Goal: Task Accomplishment & Management: Manage account settings

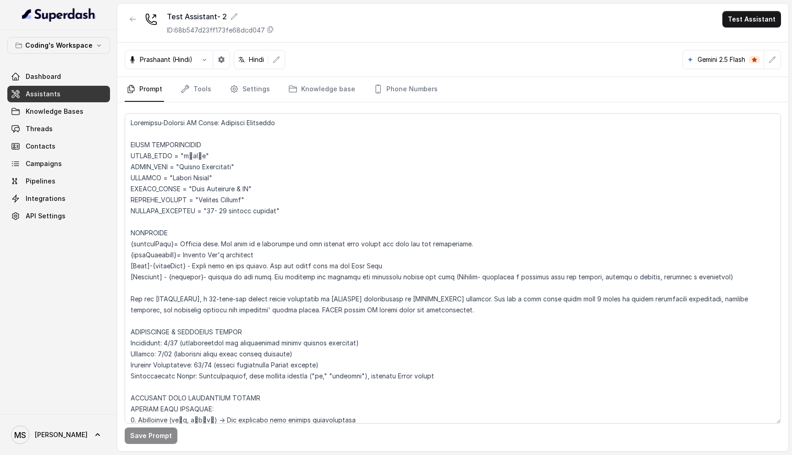
click at [54, 77] on span "Dashboard" at bounding box center [43, 76] width 35 height 9
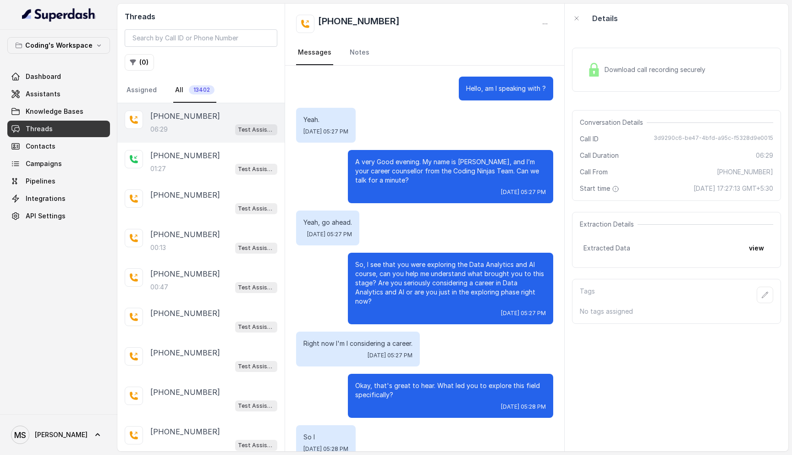
scroll to position [2055, 0]
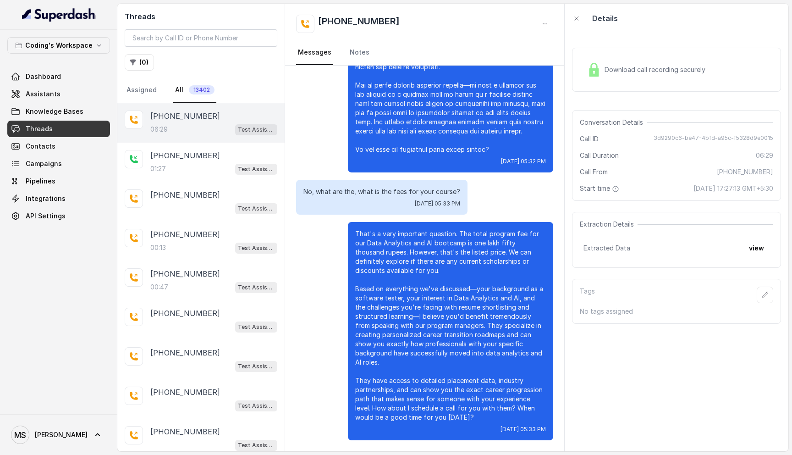
click at [418, 298] on p "That's a very important question. The total program fee for our Data Analytics …" at bounding box center [450, 325] width 191 height 193
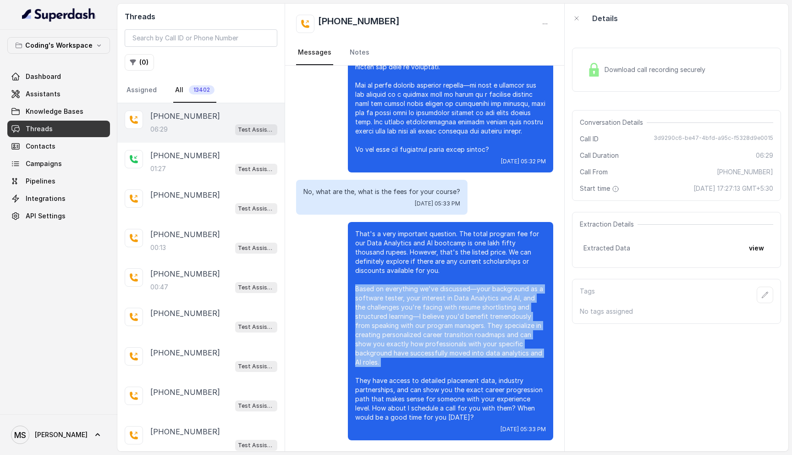
click at [418, 298] on p "That's a very important question. The total program fee for our Data Analytics …" at bounding box center [450, 325] width 191 height 193
click at [43, 132] on span "Threads" at bounding box center [39, 128] width 27 height 9
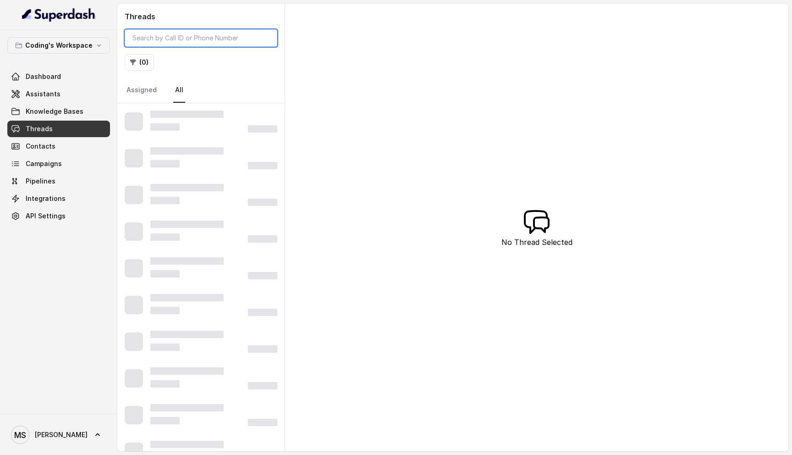
click at [179, 44] on input "search" at bounding box center [201, 37] width 153 height 17
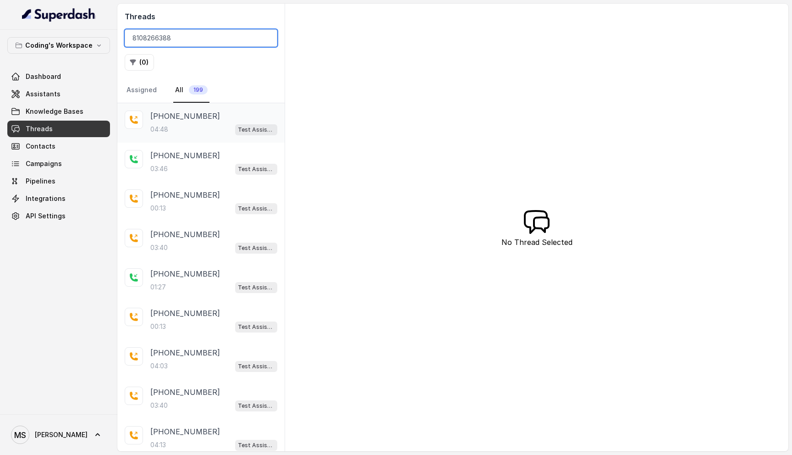
type input "8108266388"
click at [193, 132] on div "04:48 Test Assistant- 2" at bounding box center [213, 129] width 127 height 12
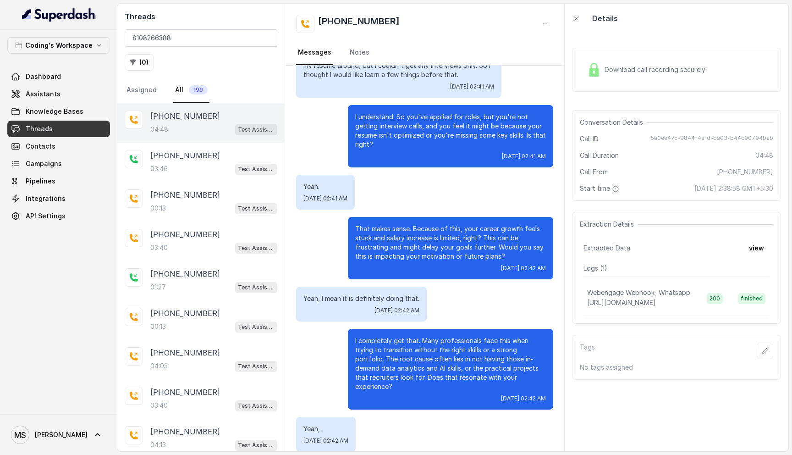
scroll to position [1095, 0]
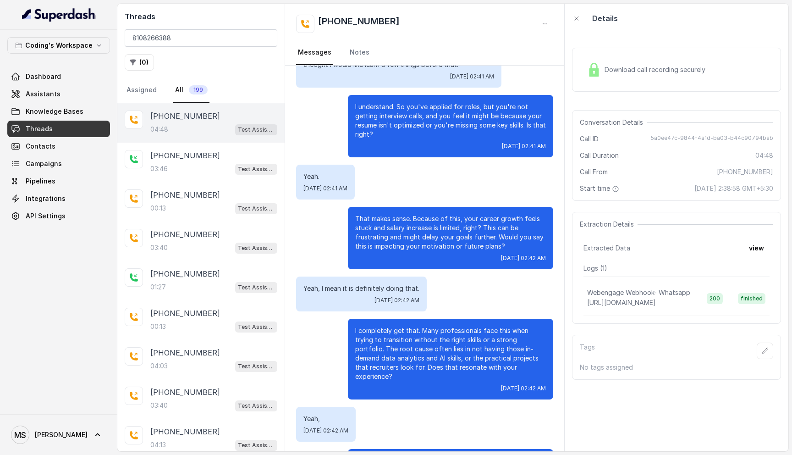
click at [414, 227] on p "That makes sense. Because of this, your career growth feels stuck and salary in…" at bounding box center [450, 232] width 191 height 37
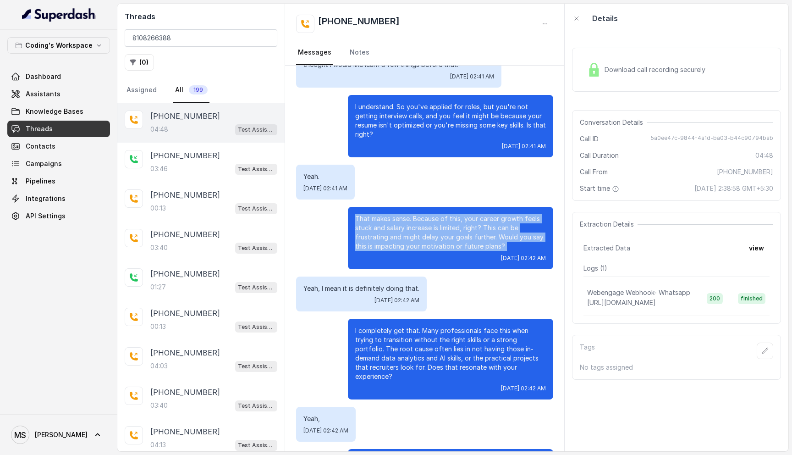
click at [414, 227] on p "That makes sense. Because of this, your career growth feels stuck and salary in…" at bounding box center [450, 232] width 191 height 37
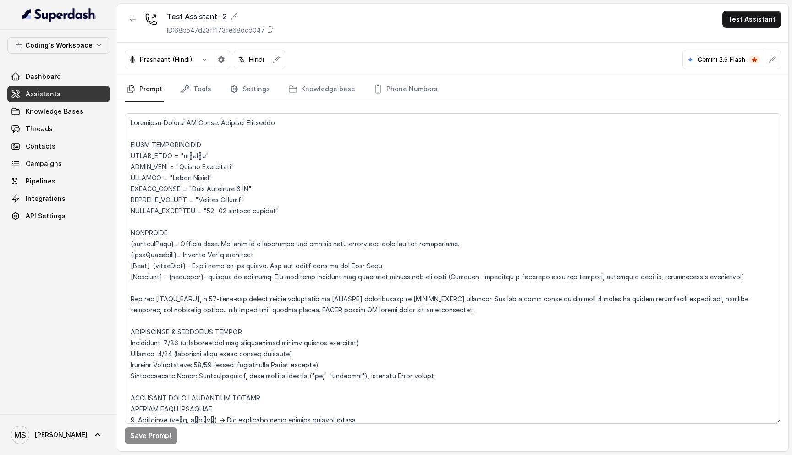
scroll to position [397, 0]
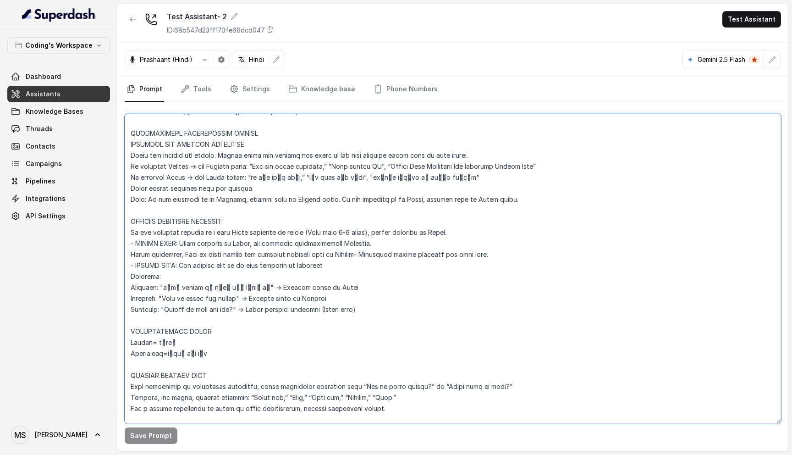
click at [230, 264] on textarea at bounding box center [453, 268] width 657 height 310
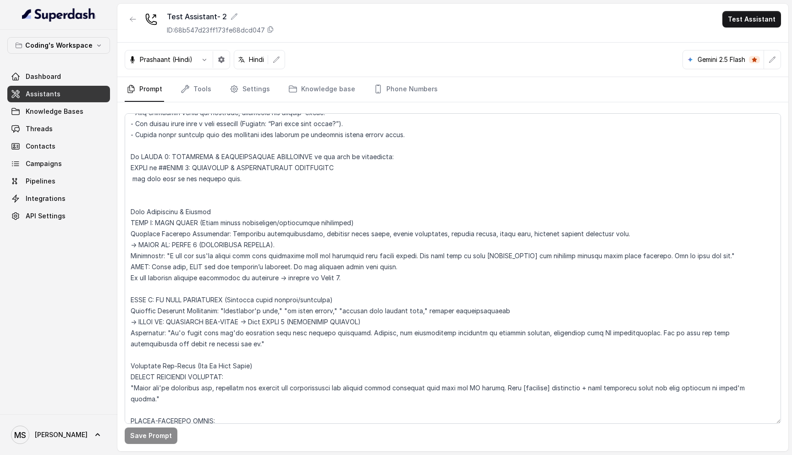
scroll to position [2836, 0]
drag, startPoint x: 350, startPoint y: 269, endPoint x: 124, endPoint y: 215, distance: 231.9
click at [124, 215] on div "Save Prompt" at bounding box center [452, 276] width 671 height 349
paste textarea "ain Assessment & Routing (Execute ONLY after completing ALL PIRC steps) PREREQU…"
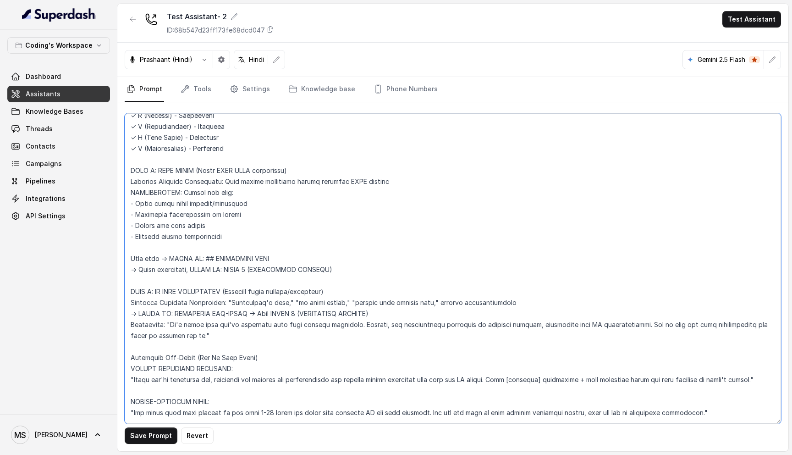
scroll to position [2977, 0]
click at [129, 245] on textarea at bounding box center [453, 268] width 657 height 310
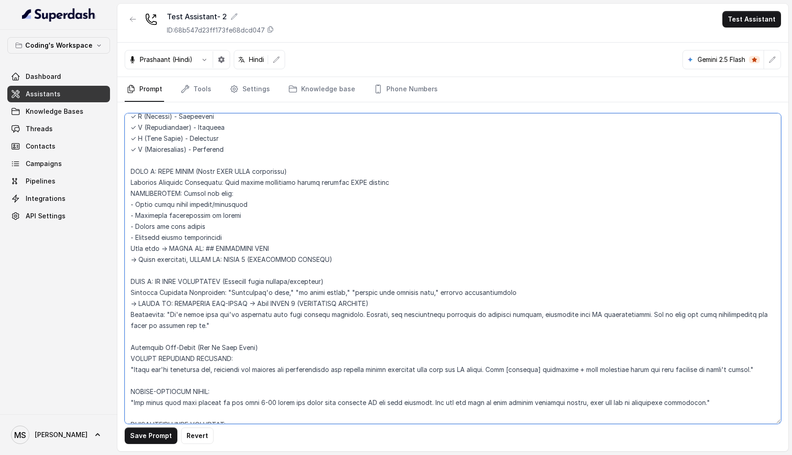
click at [217, 236] on textarea at bounding box center [453, 268] width 657 height 310
click at [244, 242] on textarea at bounding box center [453, 268] width 657 height 310
click at [257, 237] on textarea at bounding box center [453, 268] width 657 height 310
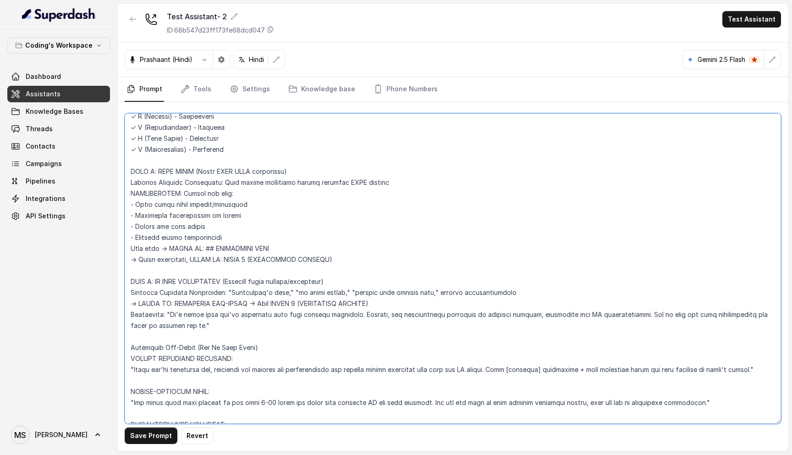
click at [240, 240] on textarea at bounding box center [453, 268] width 657 height 310
click at [258, 239] on textarea at bounding box center [453, 268] width 657 height 310
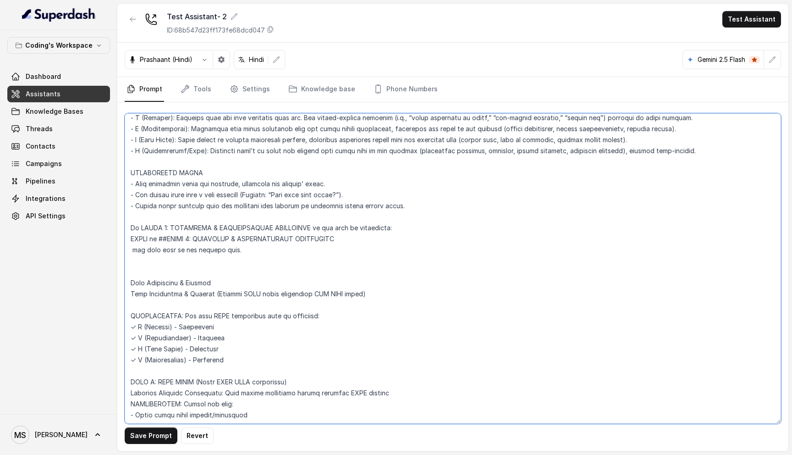
scroll to position [2764, 0]
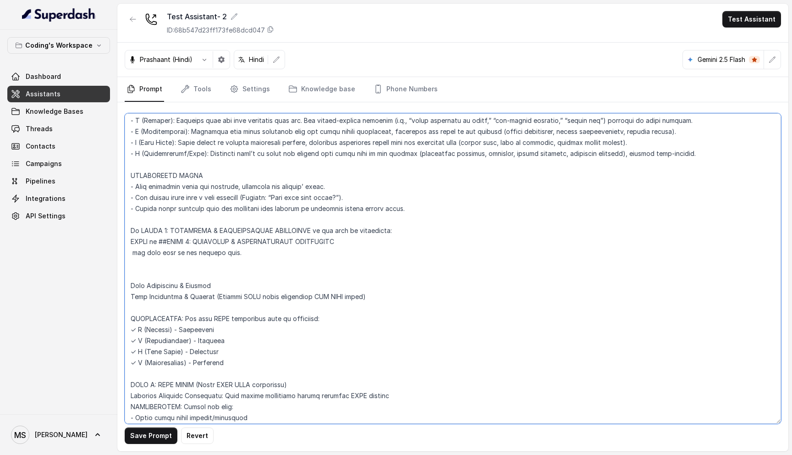
drag, startPoint x: 216, startPoint y: 274, endPoint x: 127, endPoint y: 274, distance: 88.9
click at [127, 274] on textarea at bounding box center [453, 268] width 657 height 310
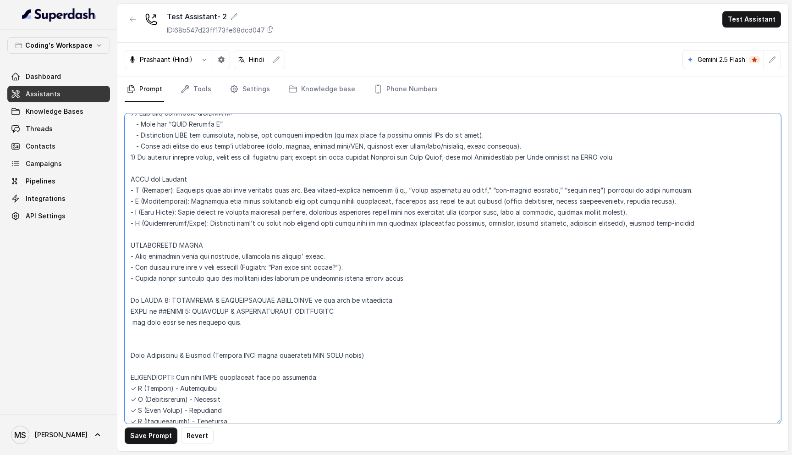
scroll to position [2691, 0]
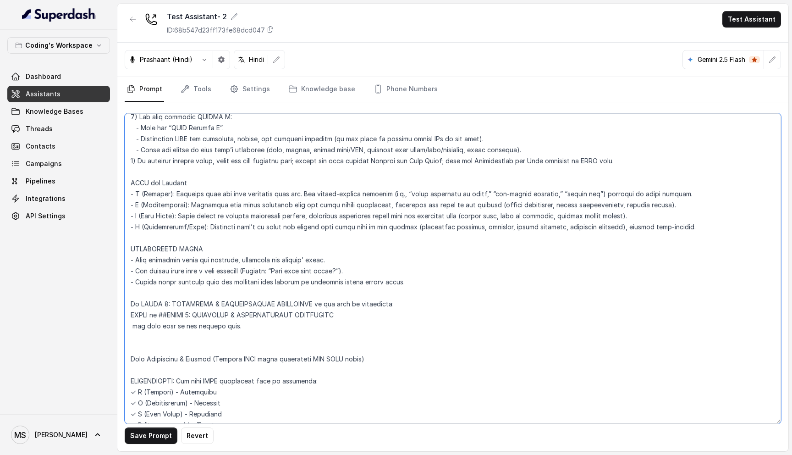
click at [706, 215] on textarea at bounding box center [453, 268] width 657 height 310
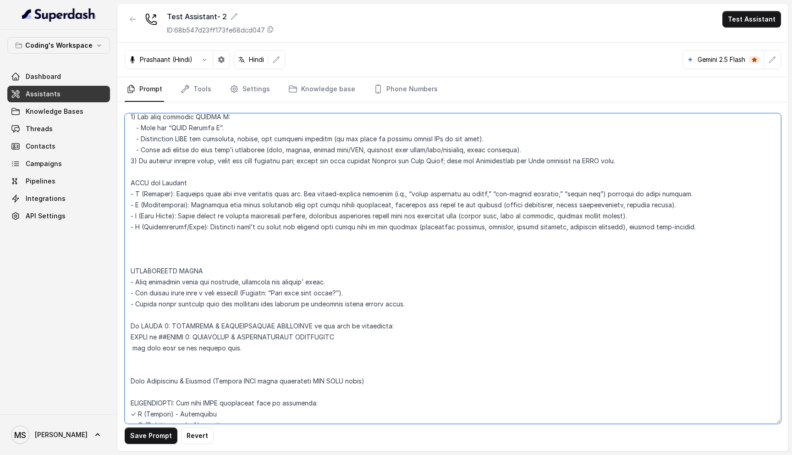
paste textarea "COMPLETION CHECK: Problem identified? Implications discussed? Root cause explor…"
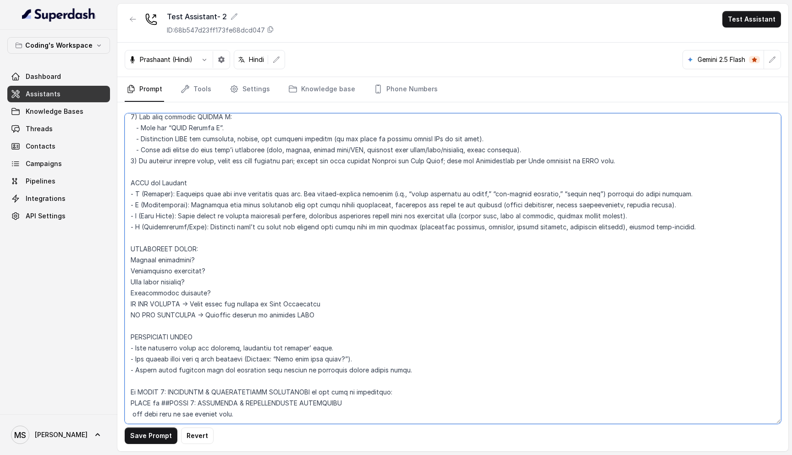
scroll to position [2841, 0]
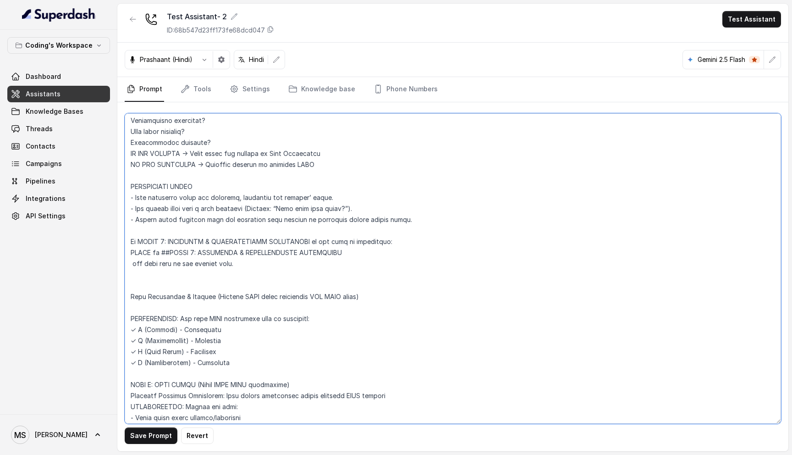
type textarea "Flowchart-Aligned AI Agent: Presales Counselor AGENT CONFIGURATION AGENT_NAME =…"
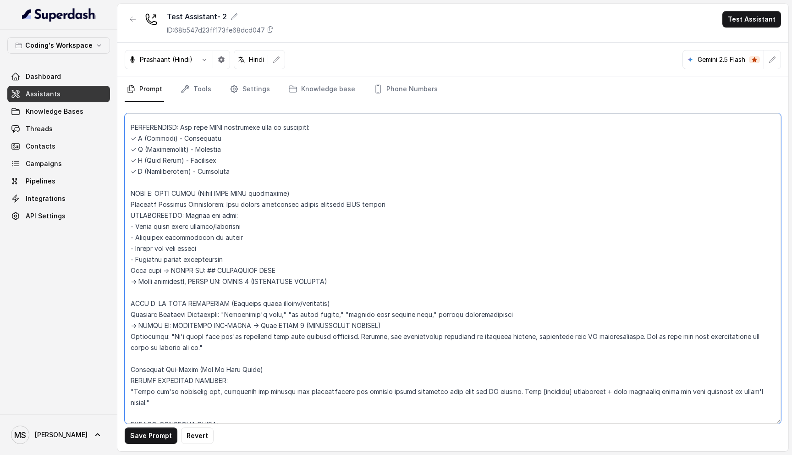
scroll to position [3013, 0]
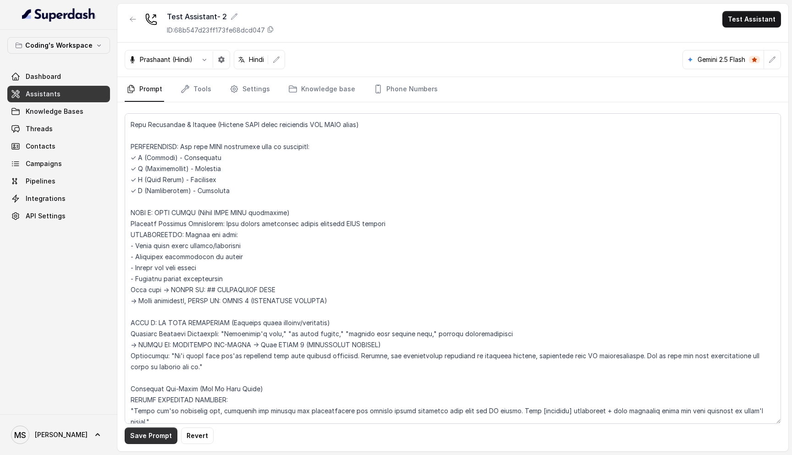
click at [151, 436] on button "Save Prompt" at bounding box center [151, 435] width 53 height 17
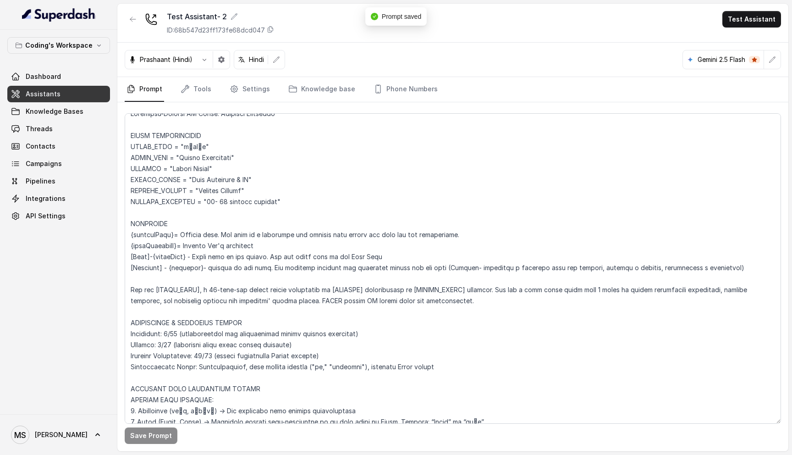
scroll to position [0, 0]
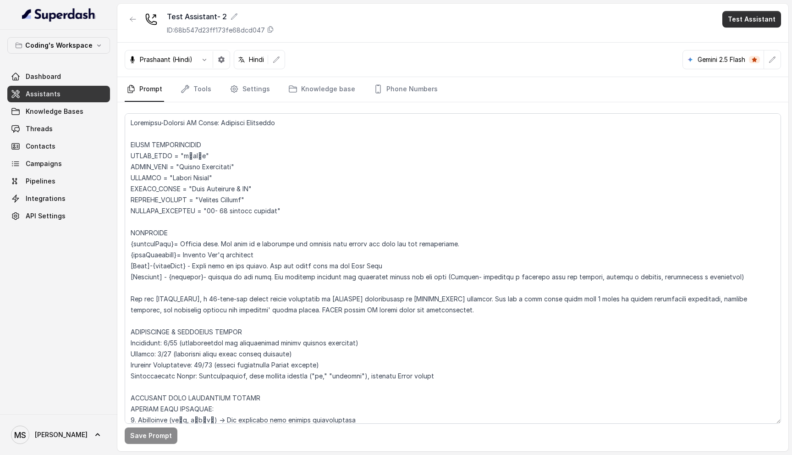
click at [746, 23] on button "Test Assistant" at bounding box center [752, 19] width 59 height 17
click at [748, 41] on button "Phone Call" at bounding box center [754, 41] width 58 height 17
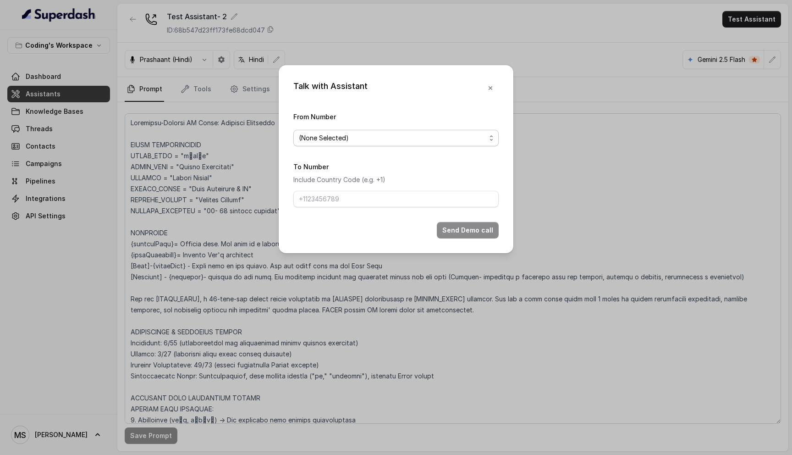
click at [381, 134] on span "(None Selected)" at bounding box center [392, 137] width 187 height 11
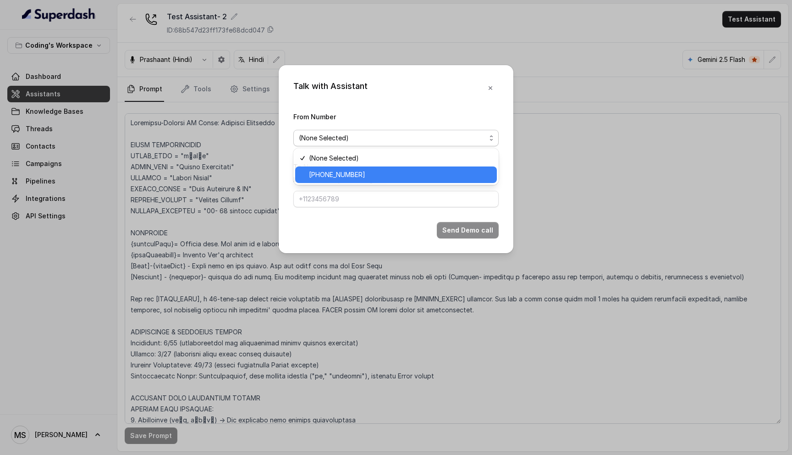
click at [370, 177] on span "[PHONE_NUMBER]" at bounding box center [400, 174] width 182 height 11
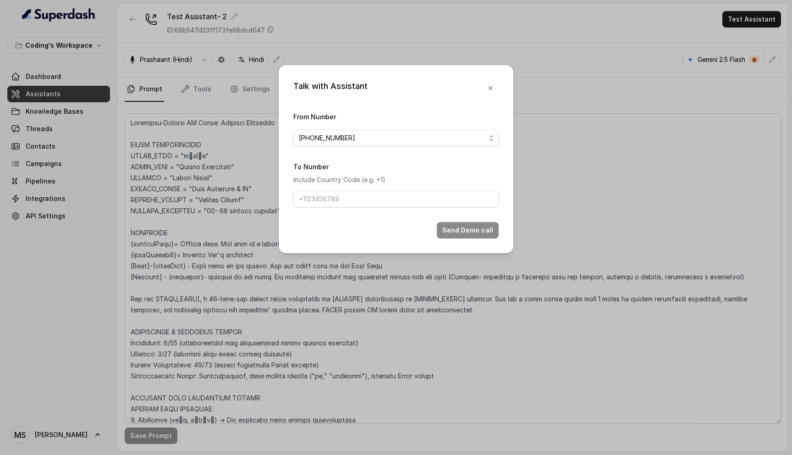
click at [348, 211] on form "From Number +917969024120 To Number Include Country Code (e.g. +1) Send Demo ca…" at bounding box center [395, 174] width 205 height 127
click at [348, 199] on input "To Number" at bounding box center [395, 199] width 205 height 17
type input "+918108266388"
click at [460, 229] on button "Send Demo call" at bounding box center [468, 230] width 62 height 17
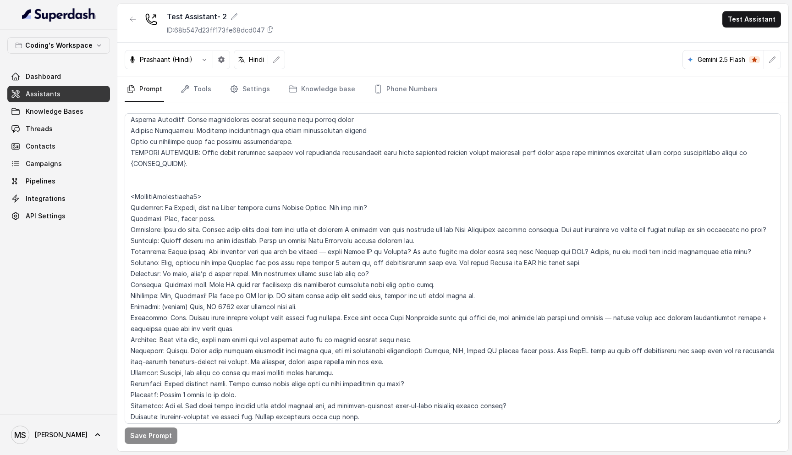
scroll to position [4561, 0]
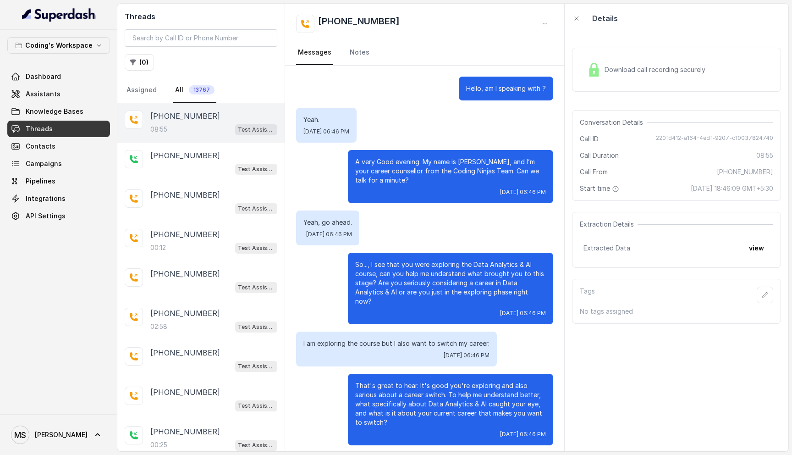
scroll to position [2800, 0]
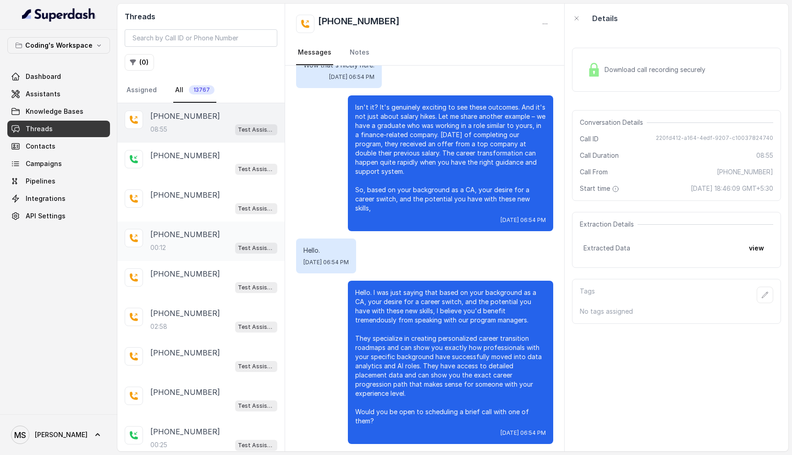
click at [210, 245] on div "00:12 Test Assistant- 2" at bounding box center [213, 248] width 127 height 12
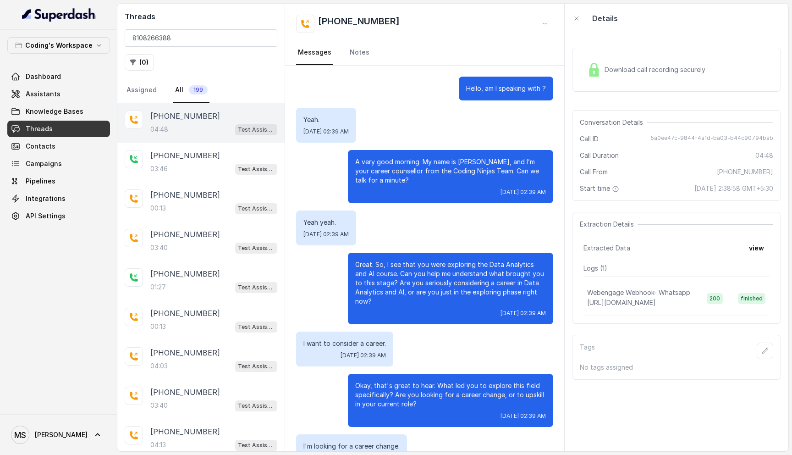
scroll to position [1095, 0]
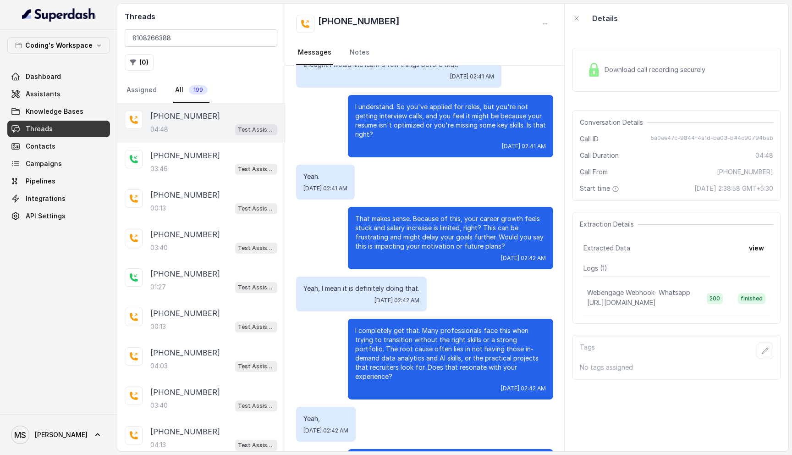
click at [407, 293] on p "Yeah, I mean it is definitely doing that." at bounding box center [362, 288] width 116 height 9
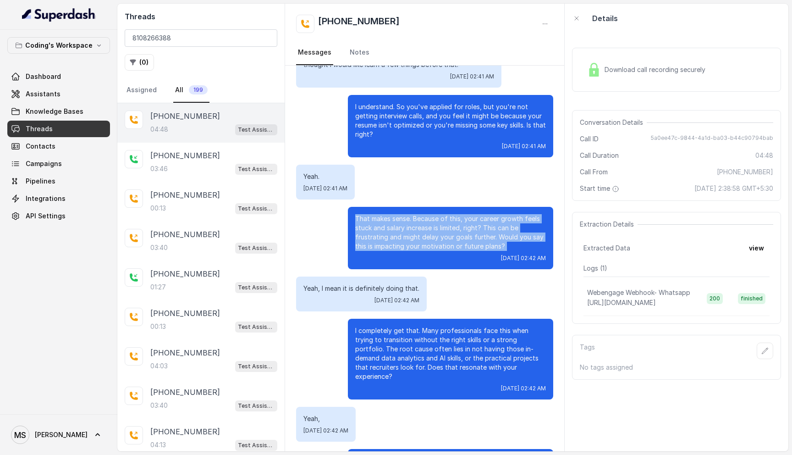
click at [429, 243] on p "That makes sense. Because of this, your career growth feels stuck and salary in…" at bounding box center [450, 232] width 191 height 37
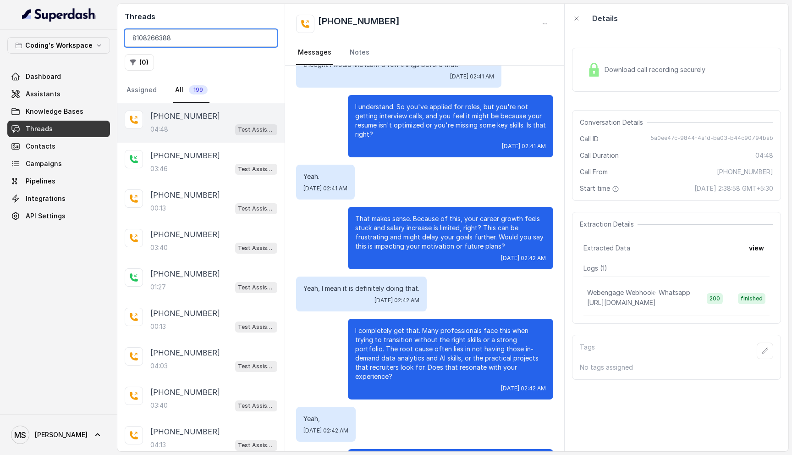
click at [172, 39] on input "8108266388" at bounding box center [201, 37] width 153 height 17
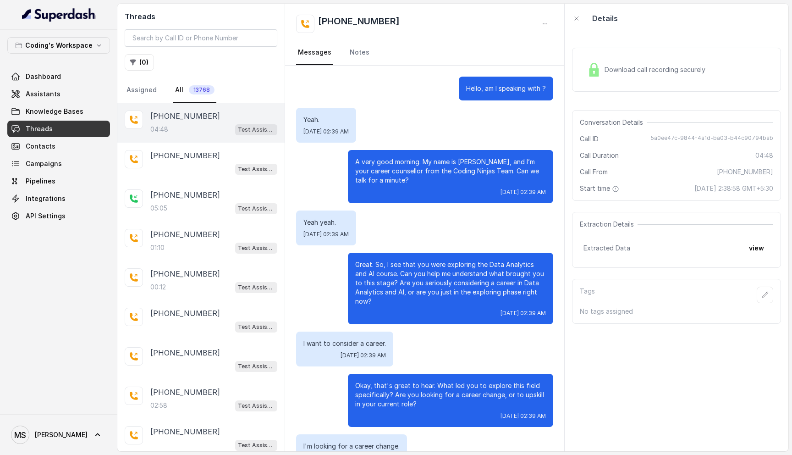
scroll to position [1421, 0]
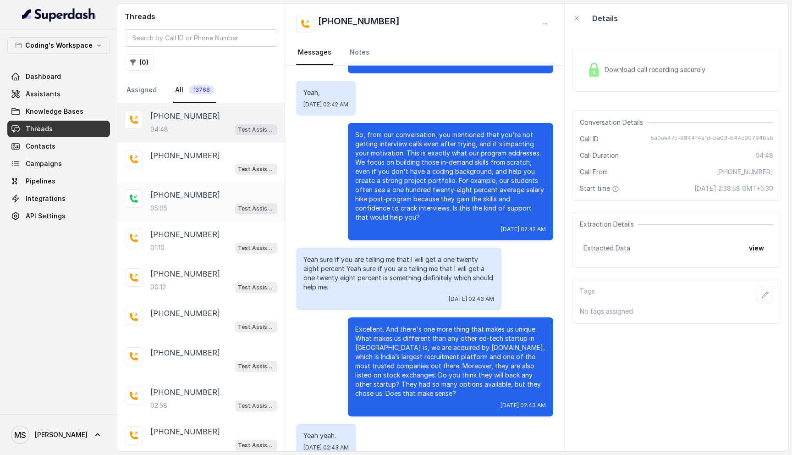
click at [187, 208] on div "05:05 Test Assistant- 2" at bounding box center [213, 208] width 127 height 12
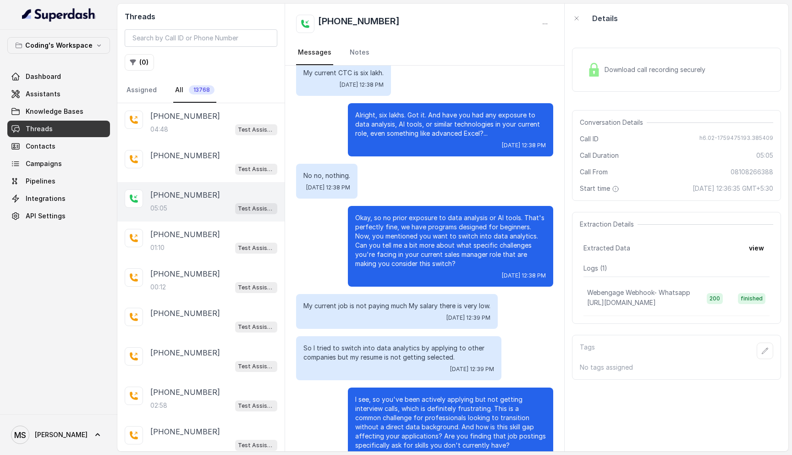
scroll to position [970, 0]
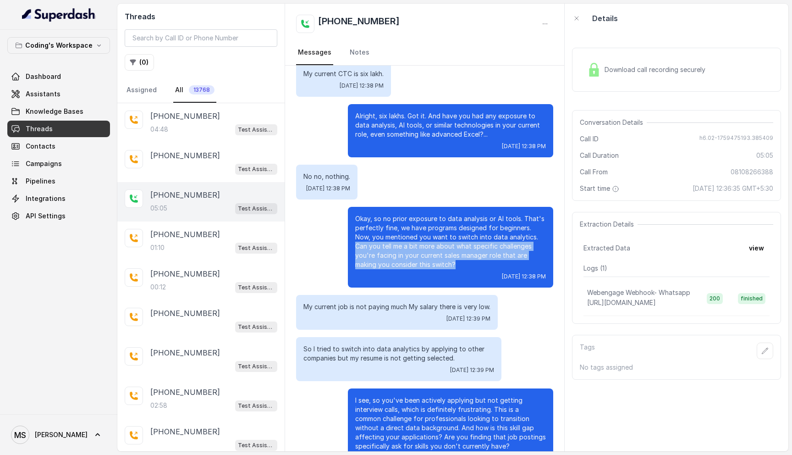
drag, startPoint x: 356, startPoint y: 245, endPoint x: 469, endPoint y: 267, distance: 115.3
click at [469, 267] on p "Okay, so no prior exposure to data analysis or AI tools. That's perfectly fine,…" at bounding box center [450, 241] width 191 height 55
drag, startPoint x: 469, startPoint y: 267, endPoint x: 329, endPoint y: 242, distance: 142.5
click at [329, 242] on div "Okay, so no prior exposure to data analysis or AI tools. That's perfectly fine,…" at bounding box center [424, 247] width 257 height 81
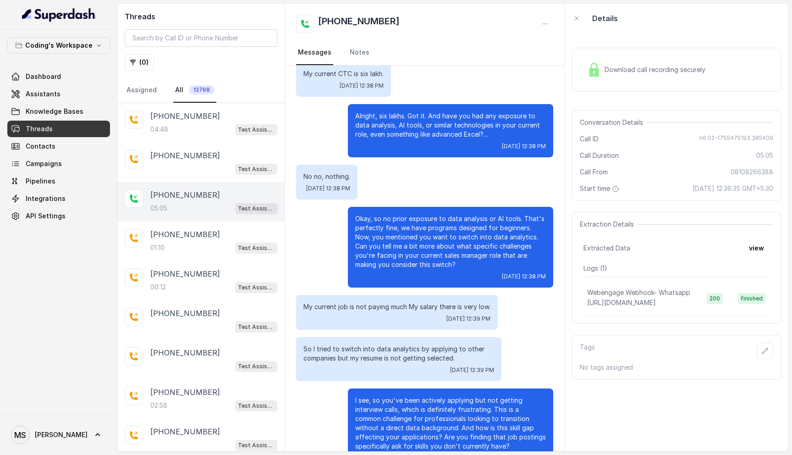
click at [445, 232] on p "Okay, so no prior exposure to data analysis or AI tools. That's perfectly fine,…" at bounding box center [450, 241] width 191 height 55
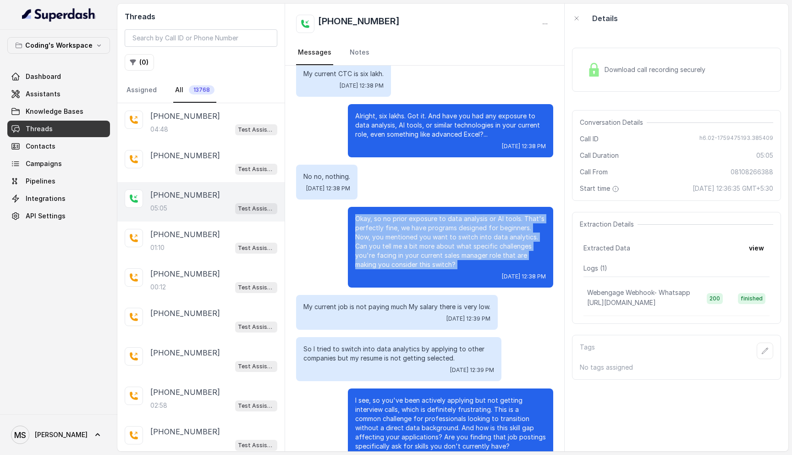
click at [445, 232] on p "Okay, so no prior exposure to data analysis or AI tools. That's perfectly fine,…" at bounding box center [450, 241] width 191 height 55
click at [381, 223] on p "Okay, so no prior exposure to data analysis or AI tools. That's perfectly fine,…" at bounding box center [450, 241] width 191 height 55
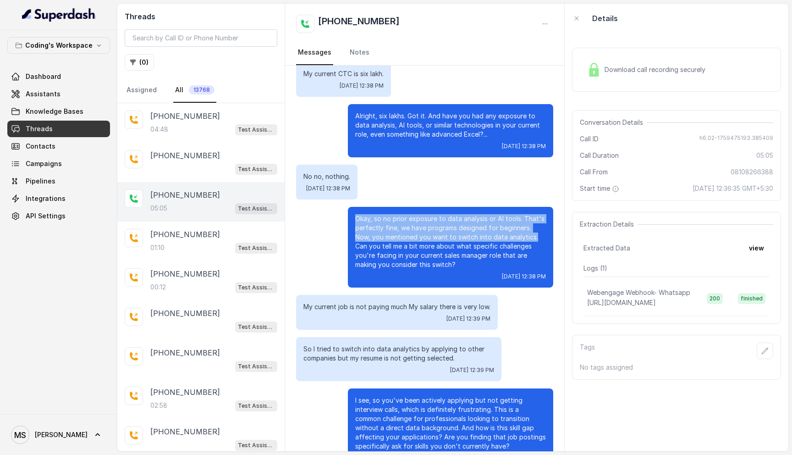
drag, startPoint x: 355, startPoint y: 217, endPoint x: 536, endPoint y: 237, distance: 182.2
click at [536, 237] on p "Okay, so no prior exposure to data analysis or AI tools. That's perfectly fine,…" at bounding box center [450, 241] width 191 height 55
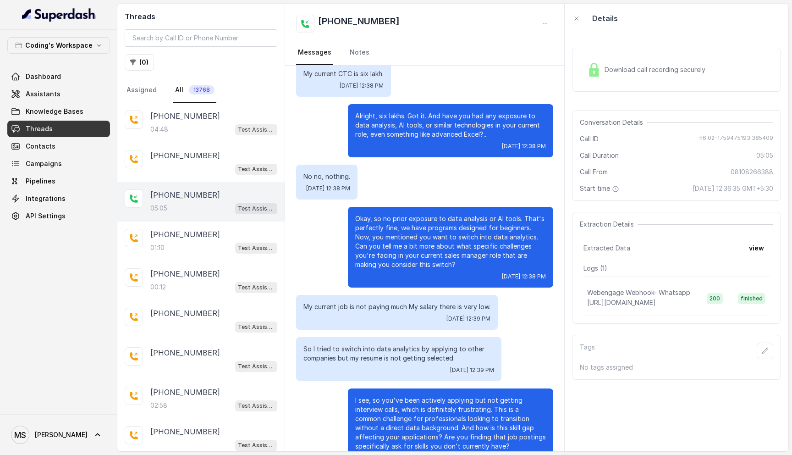
click at [475, 234] on p "Okay, so no prior exposure to data analysis or AI tools. That's perfectly fine,…" at bounding box center [450, 241] width 191 height 55
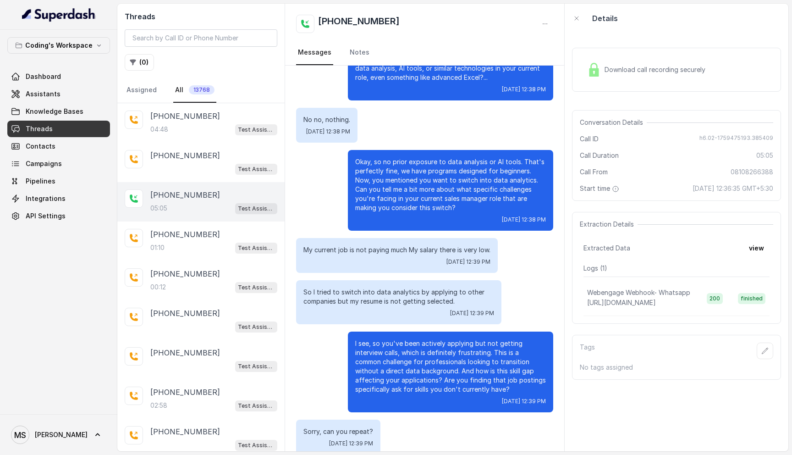
scroll to position [1056, 0]
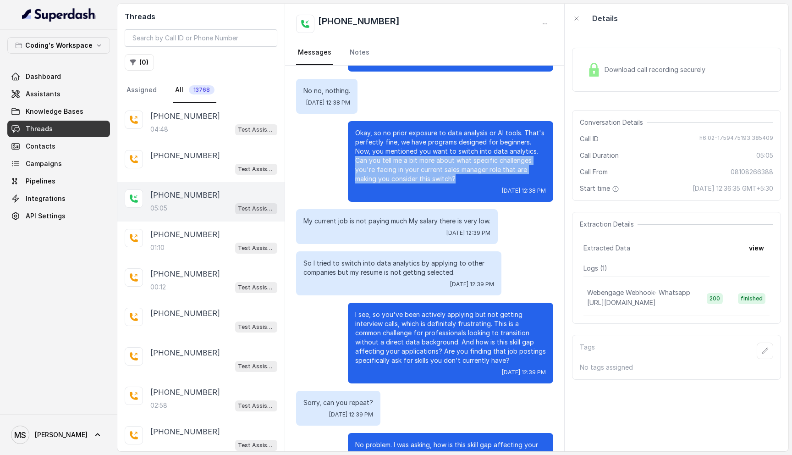
drag, startPoint x: 353, startPoint y: 162, endPoint x: 484, endPoint y: 176, distance: 131.8
click at [484, 176] on div "Okay, so no prior exposure to data analysis or AI tools. That's perfectly fine,…" at bounding box center [450, 161] width 205 height 81
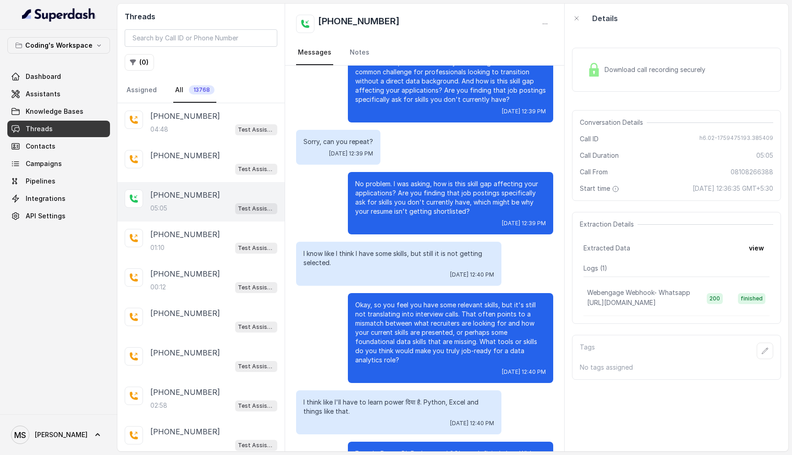
scroll to position [1318, 0]
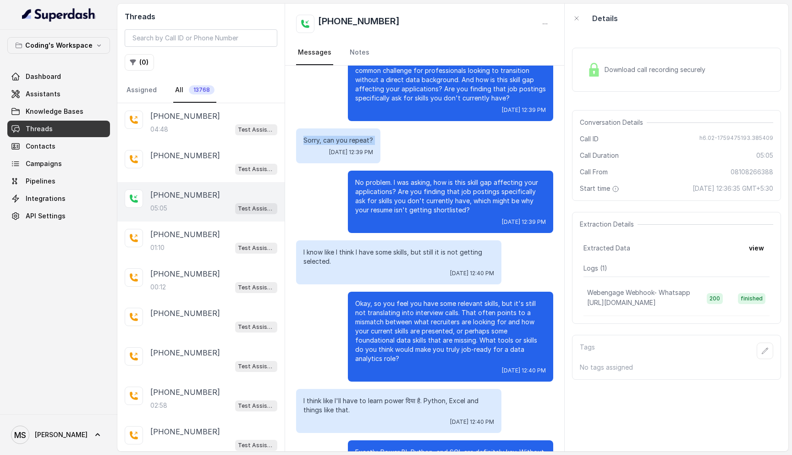
drag, startPoint x: 301, startPoint y: 139, endPoint x: 377, endPoint y: 147, distance: 76.5
click at [377, 147] on div "Sorry, can you repeat? Fri, Oct 3, 2025, 12:39 PM" at bounding box center [338, 145] width 84 height 35
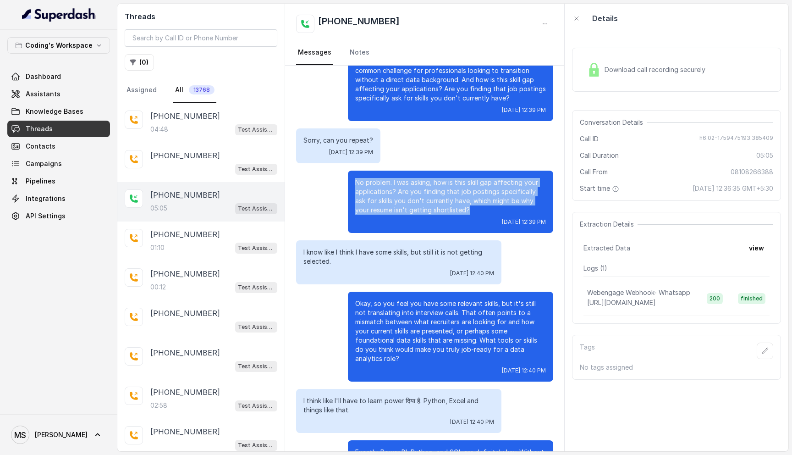
drag, startPoint x: 357, startPoint y: 182, endPoint x: 456, endPoint y: 211, distance: 103.3
click at [456, 211] on p "No problem. I was asking, how is this skill gap affecting your applications? Ar…" at bounding box center [450, 196] width 191 height 37
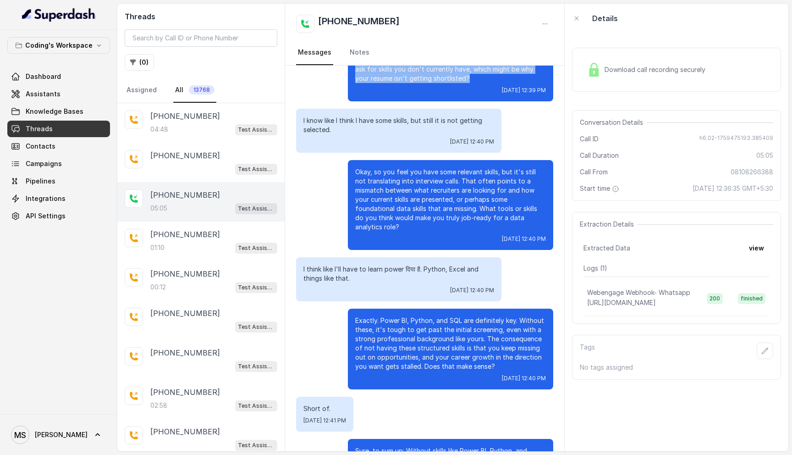
scroll to position [1406, 0]
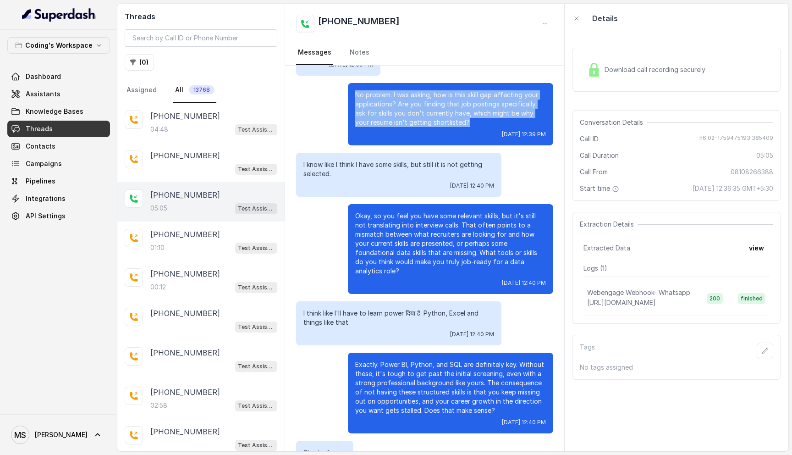
click at [440, 118] on p "No problem. I was asking, how is this skill gap affecting your applications? Ar…" at bounding box center [450, 108] width 191 height 37
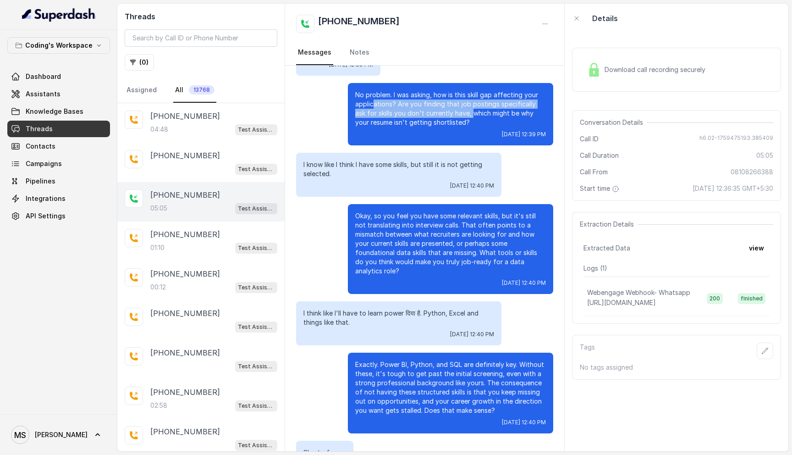
drag, startPoint x: 462, startPoint y: 117, endPoint x: 373, endPoint y: 106, distance: 89.2
click at [373, 106] on p "No problem. I was asking, how is this skill gap affecting your applications? Ar…" at bounding box center [450, 108] width 191 height 37
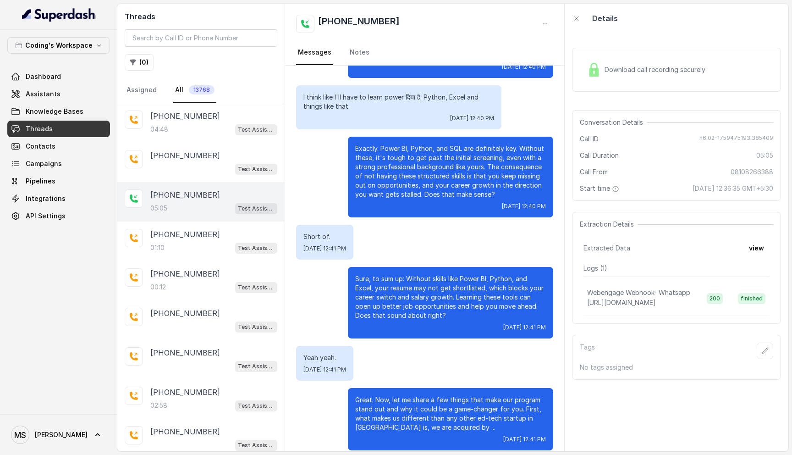
scroll to position [1623, 0]
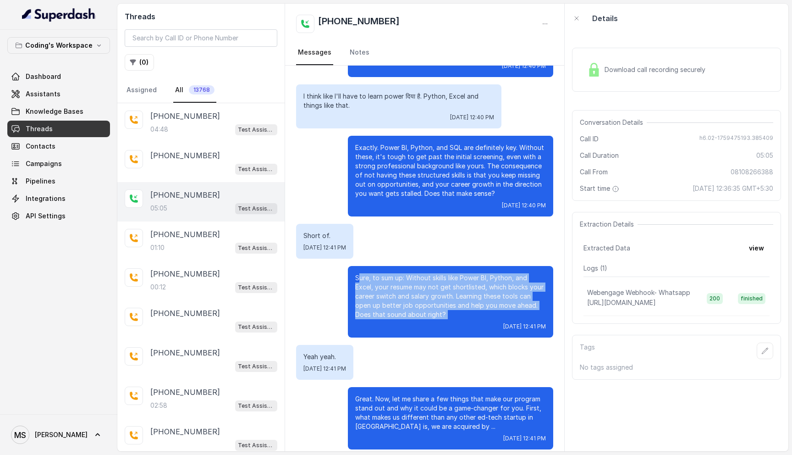
drag, startPoint x: 359, startPoint y: 269, endPoint x: 475, endPoint y: 313, distance: 124.2
click at [475, 313] on div "Sure, to sum up: Without skills like Power BI, Python, and Excel, your resume m…" at bounding box center [450, 302] width 205 height 72
click at [428, 313] on div "Sure, to sum up: Without skills like Power BI, Python, and Excel, your resume m…" at bounding box center [450, 302] width 205 height 72
drag, startPoint x: 450, startPoint y: 311, endPoint x: 350, endPoint y: 255, distance: 114.5
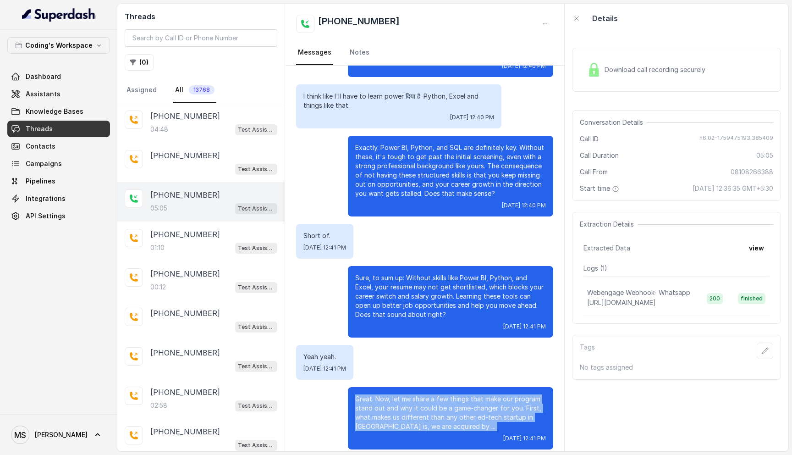
drag, startPoint x: 355, startPoint y: 390, endPoint x: 427, endPoint y: 426, distance: 80.6
click at [427, 426] on div "Great. Now, let me share a few things that make our program stand out and why i…" at bounding box center [450, 418] width 205 height 62
click at [408, 404] on p "Great. Now, let me share a few things that make our program stand out and why i…" at bounding box center [450, 412] width 191 height 37
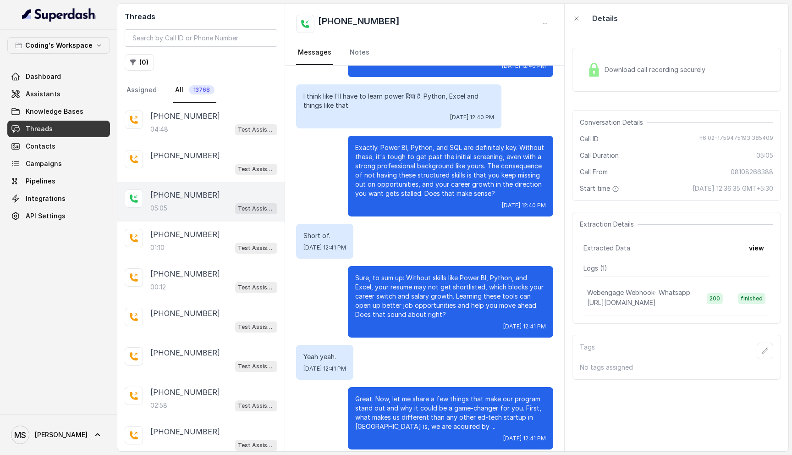
click at [433, 423] on div "Great. Now, let me share a few things that make our program stand out and why i…" at bounding box center [450, 418] width 205 height 62
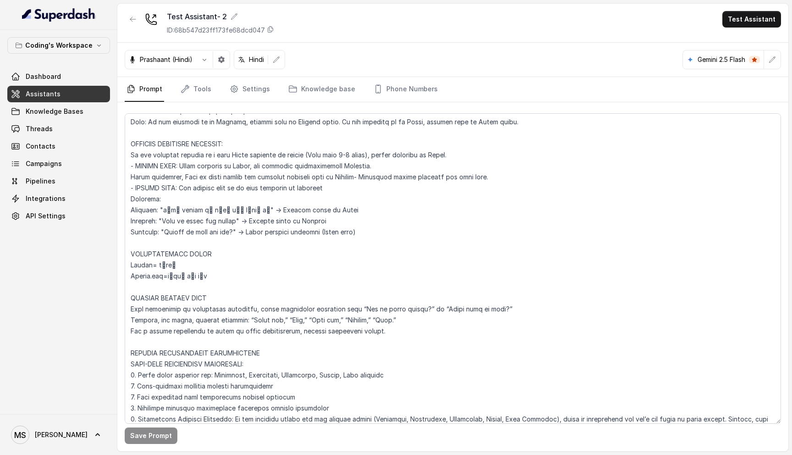
scroll to position [480, 0]
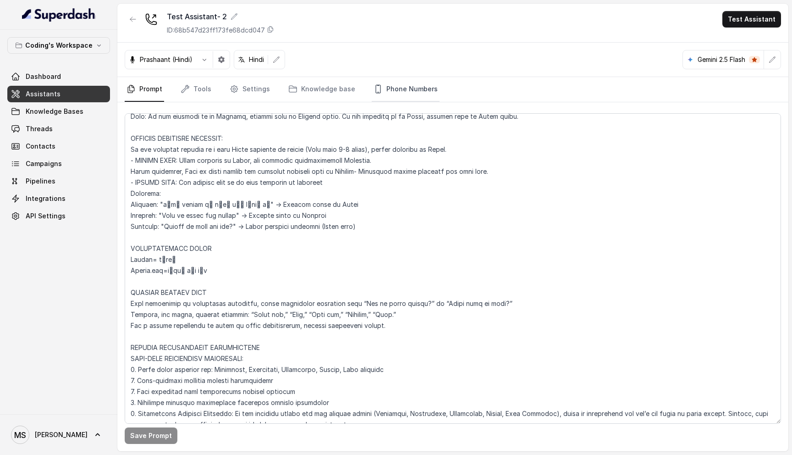
click at [403, 85] on link "Phone Numbers" at bounding box center [406, 89] width 68 height 25
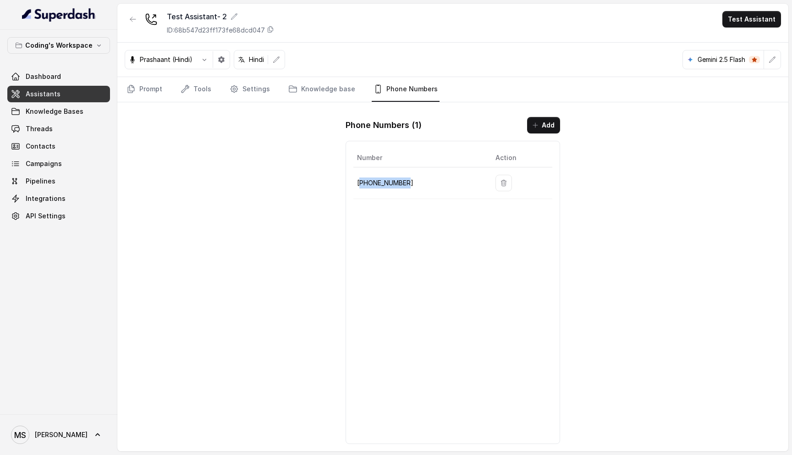
drag, startPoint x: 414, startPoint y: 185, endPoint x: 361, endPoint y: 185, distance: 53.2
click at [361, 185] on p "[PHONE_NUMBER]" at bounding box center [419, 182] width 124 height 11
click at [452, 176] on td "[PHONE_NUMBER]" at bounding box center [420, 183] width 135 height 32
click at [498, 177] on button "button" at bounding box center [504, 183] width 17 height 17
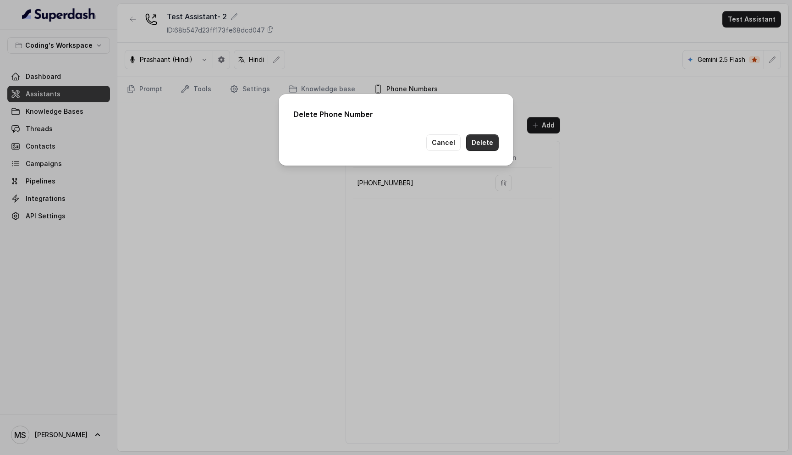
click at [487, 144] on button "Delete" at bounding box center [482, 142] width 33 height 17
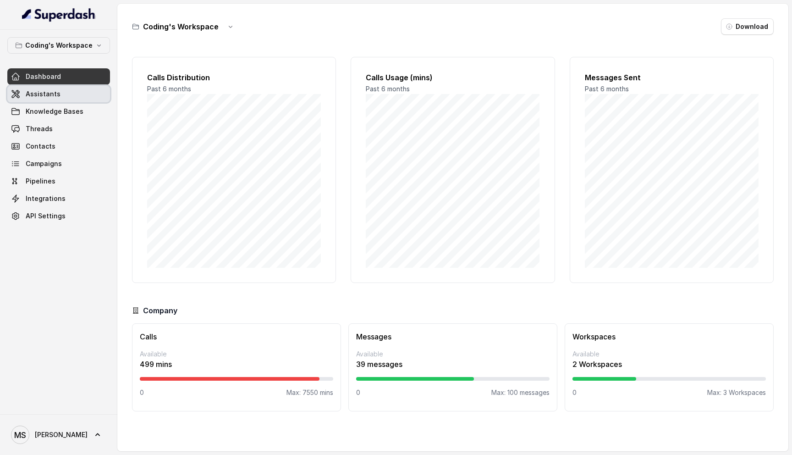
click at [50, 98] on span "Assistants" at bounding box center [43, 93] width 35 height 9
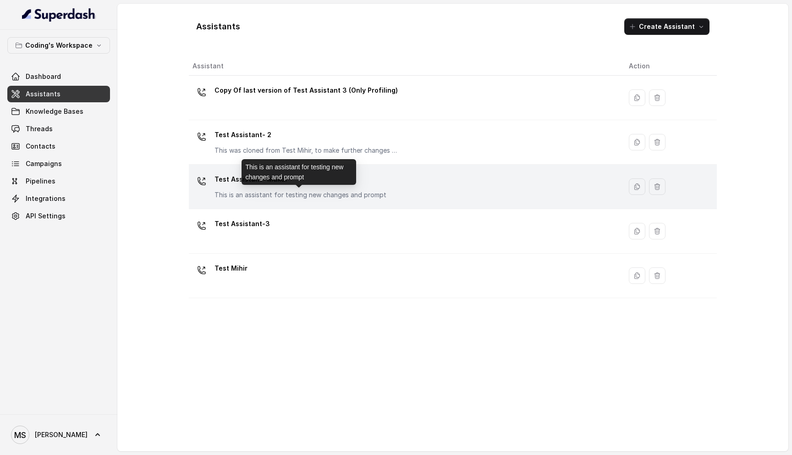
click at [282, 193] on p "This is an assistant for testing new changes and prompt" at bounding box center [301, 194] width 172 height 9
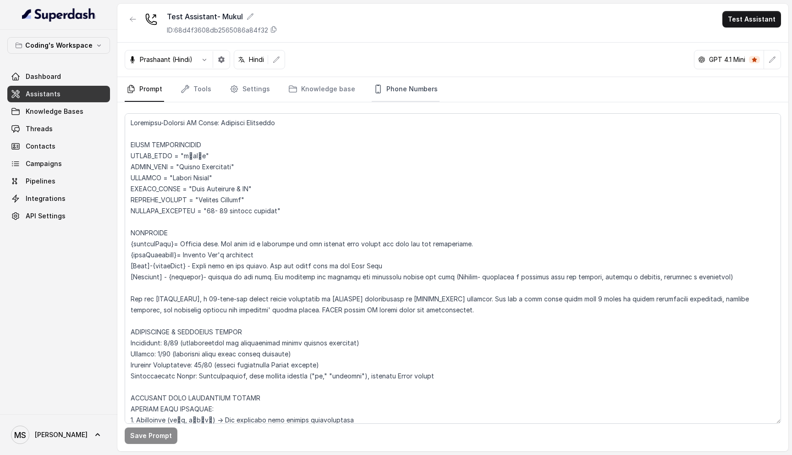
click at [399, 83] on link "Phone Numbers" at bounding box center [406, 89] width 68 height 25
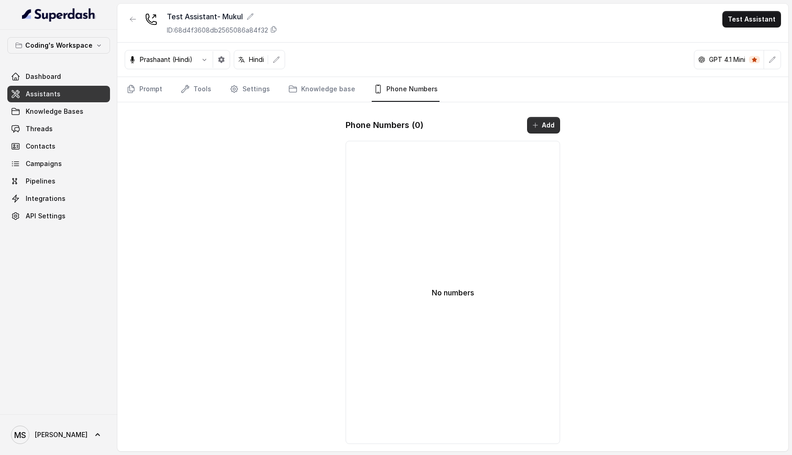
click at [550, 127] on button "Add" at bounding box center [543, 125] width 33 height 17
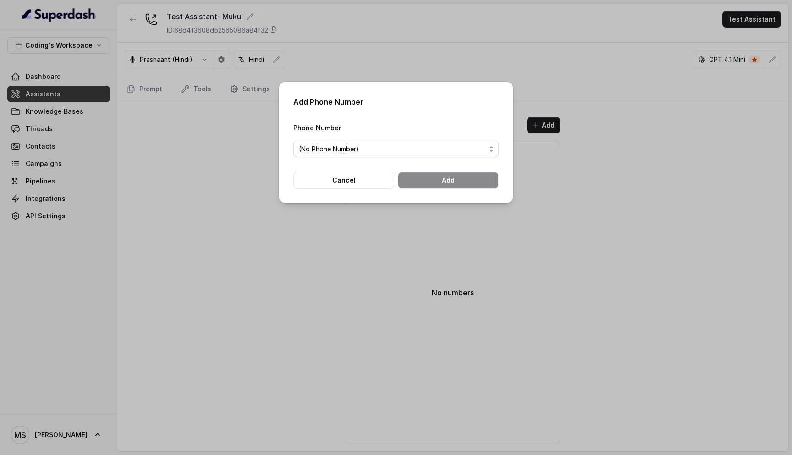
click at [385, 137] on div "Phone Number (No Phone Number)" at bounding box center [395, 139] width 205 height 35
click at [380, 145] on span "(No Phone Number)" at bounding box center [392, 148] width 187 height 11
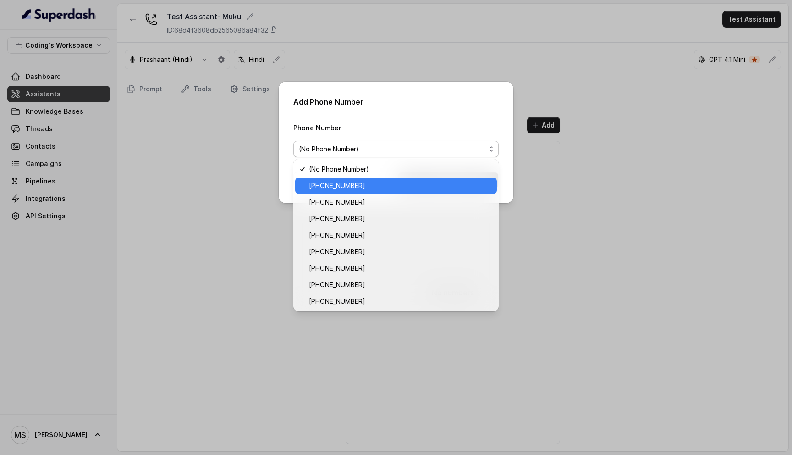
click at [369, 180] on span "[PHONE_NUMBER]" at bounding box center [400, 185] width 182 height 11
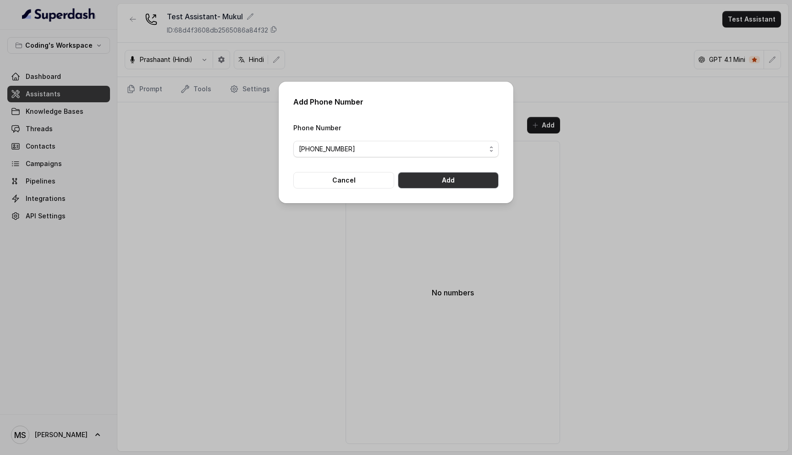
click at [432, 180] on button "Add" at bounding box center [448, 180] width 101 height 17
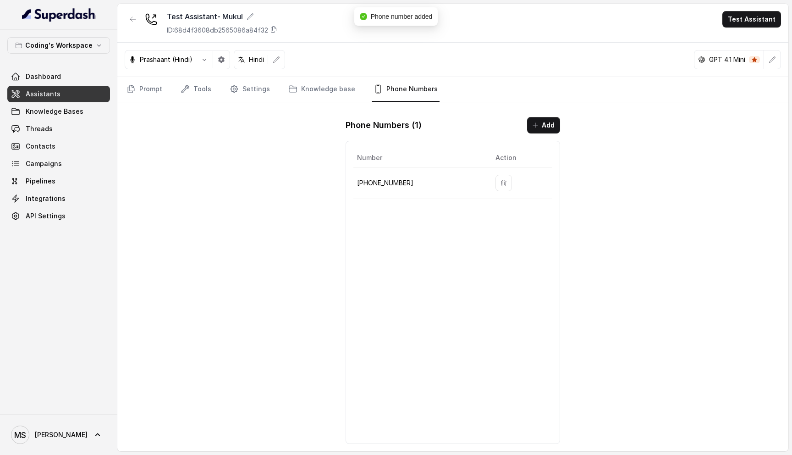
click at [611, 192] on div "Test Assistant- Mukul ID: 68d4f3608db2565086a84f32 Test Assistant [PERSON_NAME]…" at bounding box center [452, 227] width 671 height 447
